Goal: Task Accomplishment & Management: Manage account settings

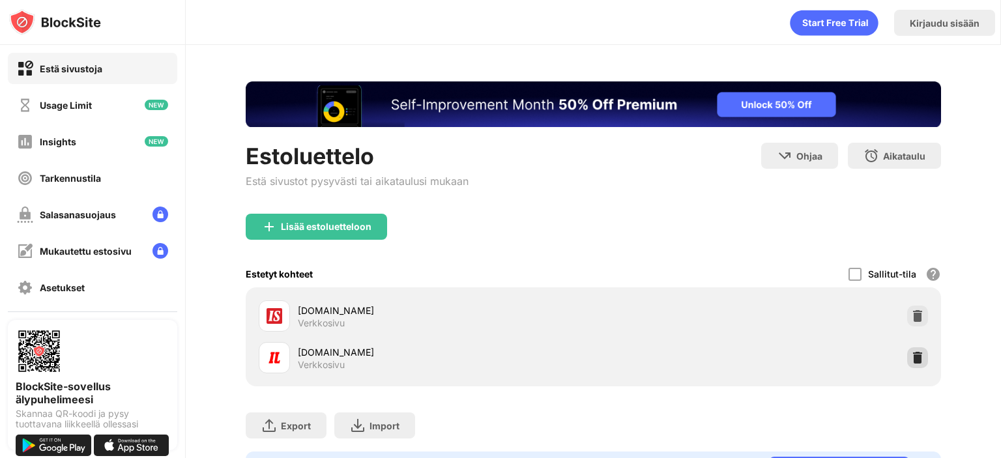
drag, startPoint x: 903, startPoint y: 355, endPoint x: 907, endPoint y: 337, distance: 18.5
click at [911, 355] on img at bounding box center [917, 357] width 13 height 13
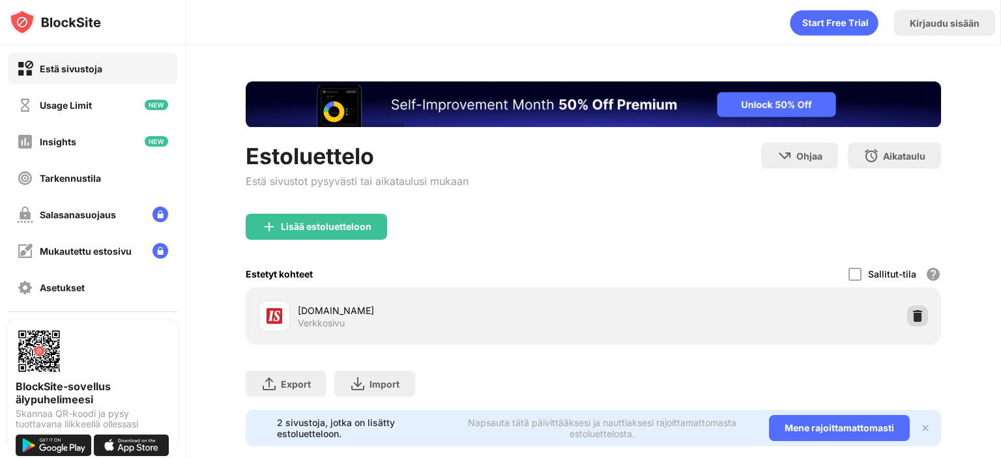
click at [911, 321] on img at bounding box center [917, 316] width 13 height 13
